Goal: Navigation & Orientation: Find specific page/section

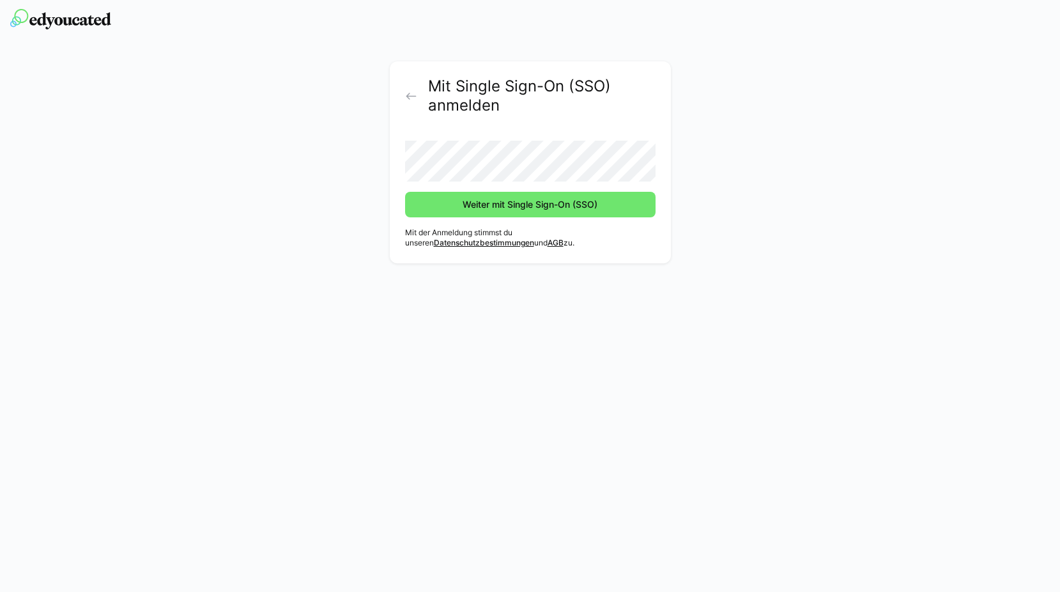
click at [405, 192] on button "Weiter mit Single Sign-On (SSO)" at bounding box center [530, 205] width 250 height 26
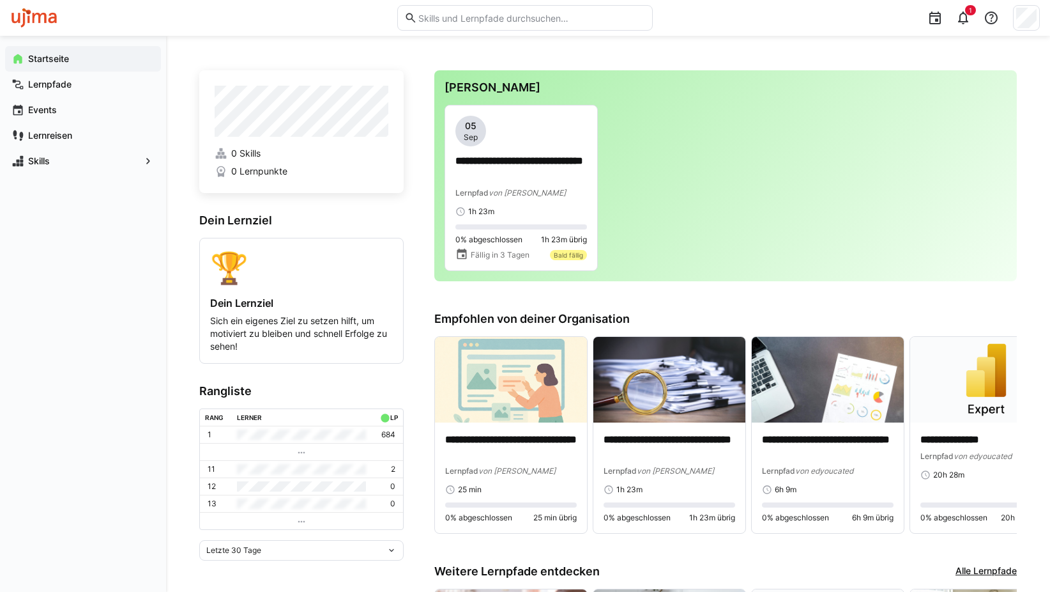
click at [383, 436] on p "684" at bounding box center [388, 434] width 14 height 10
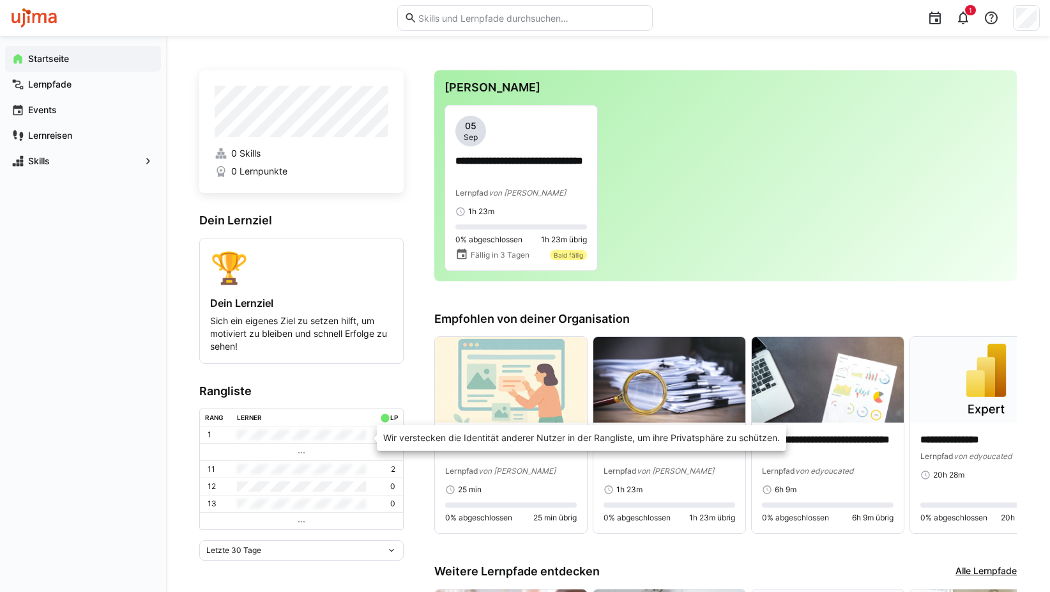
click at [254, 442] on td at bounding box center [301, 434] width 139 height 17
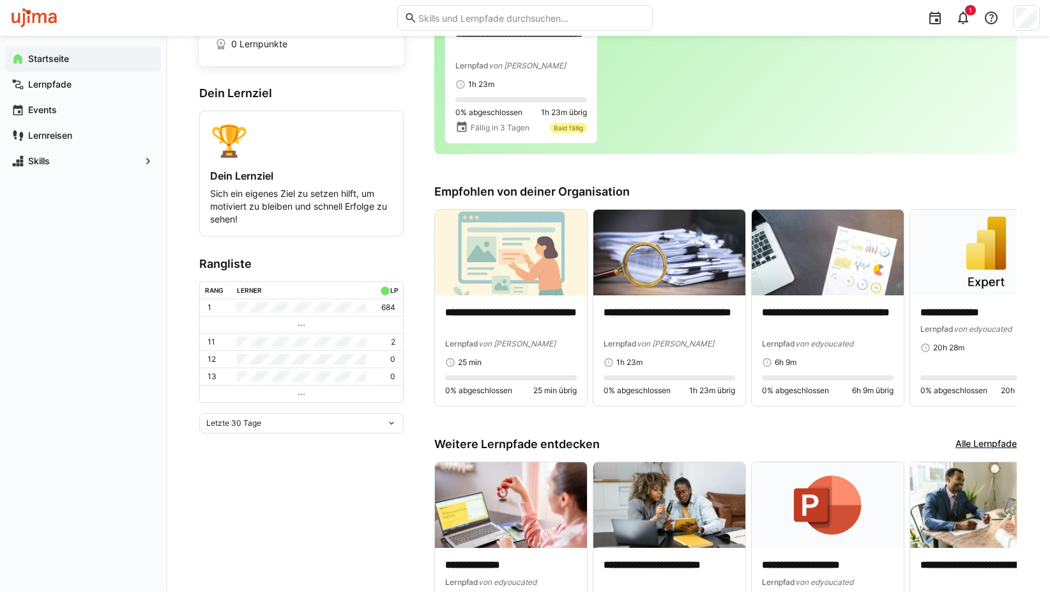
scroll to position [128, 0]
click at [178, 174] on div "**********" at bounding box center [608, 307] width 884 height 798
click at [141, 265] on div "Startseite Lernpfade Events Lernreisen Skills" at bounding box center [83, 314] width 166 height 556
